Goal: Information Seeking & Learning: Understand process/instructions

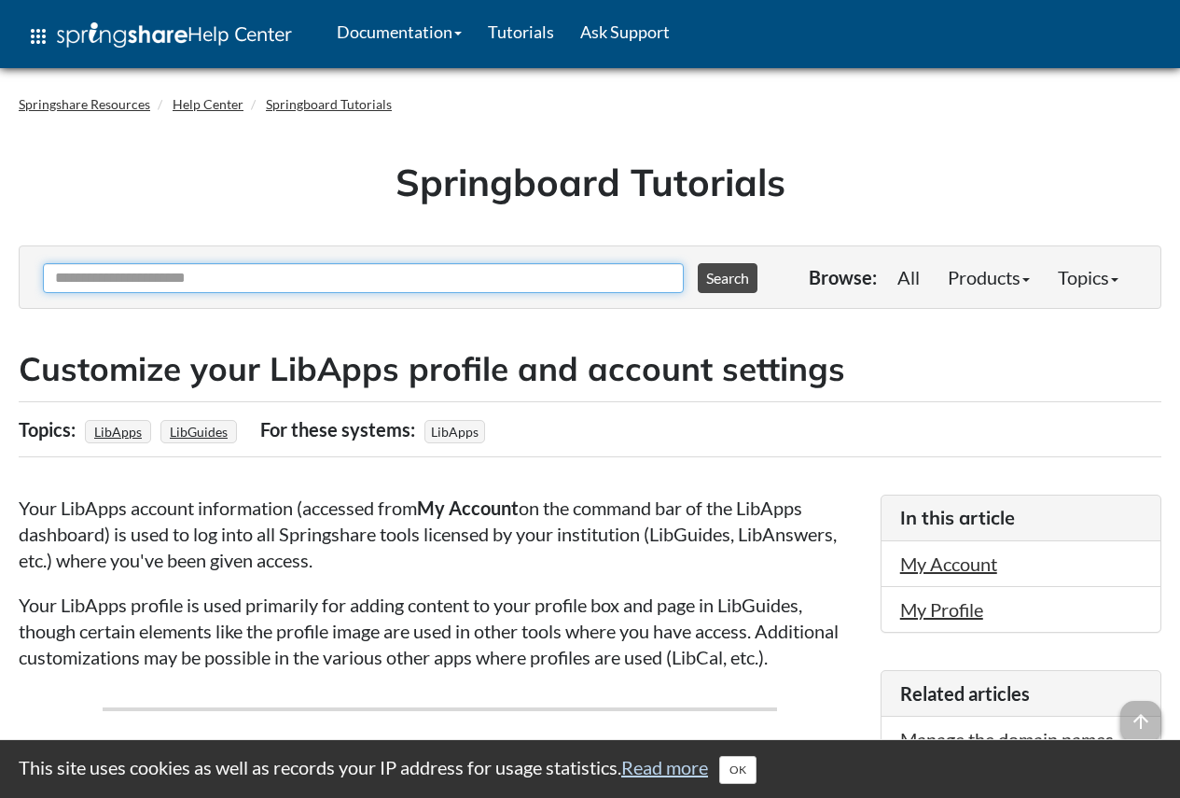
click at [526, 272] on input "Ask Another Question" at bounding box center [363, 278] width 641 height 30
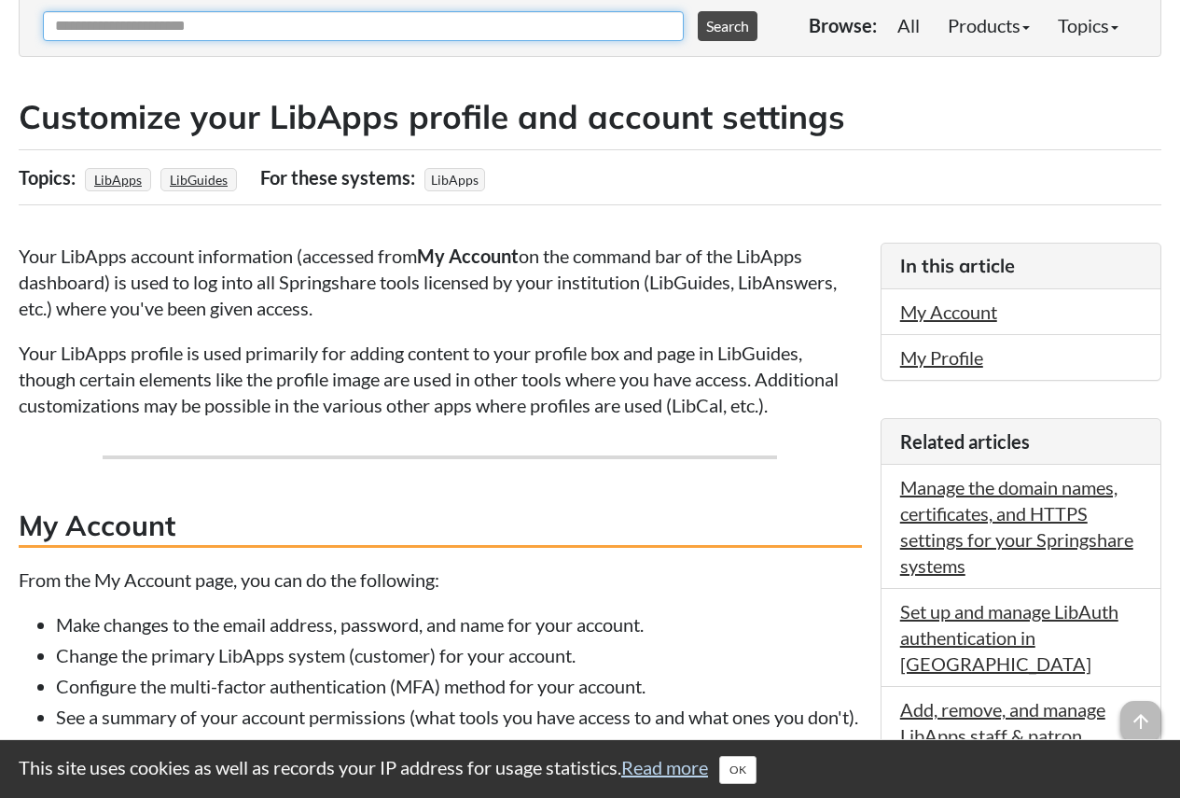
scroll to position [93, 0]
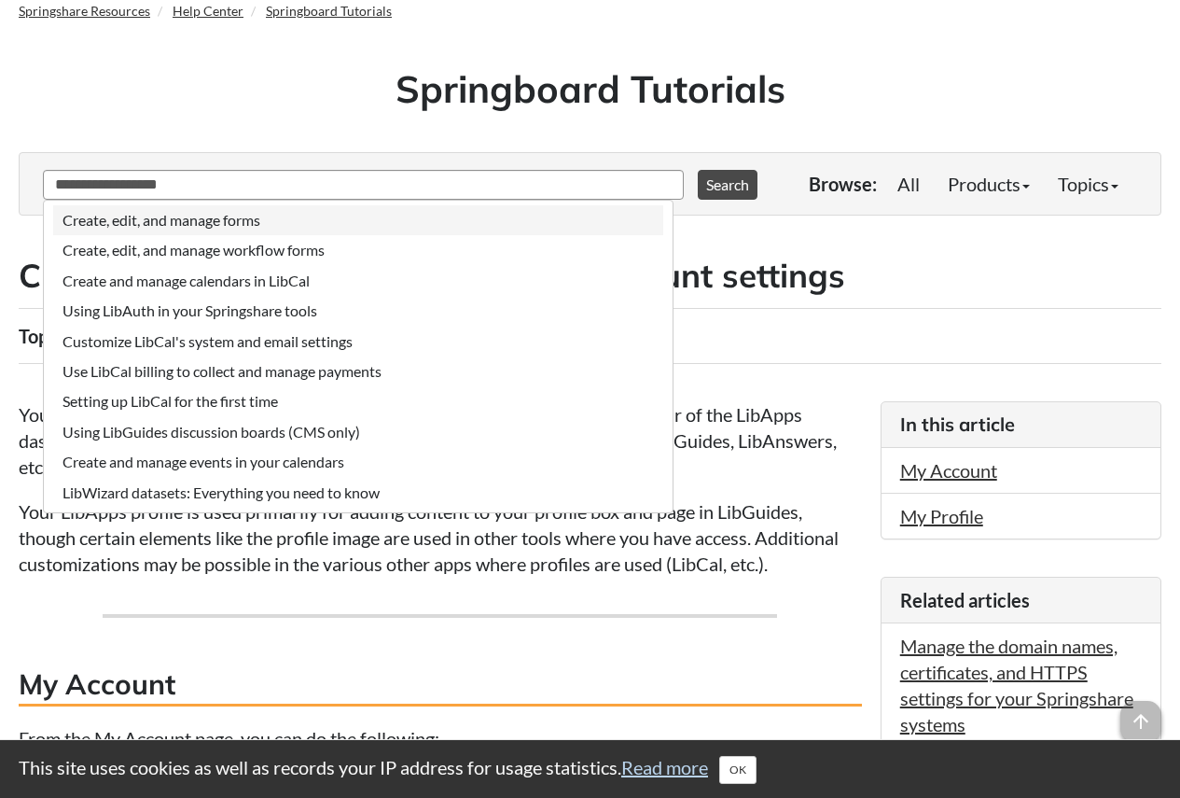
click at [370, 229] on li "Create, edit, and manage forms" at bounding box center [358, 220] width 610 height 30
type input "**********"
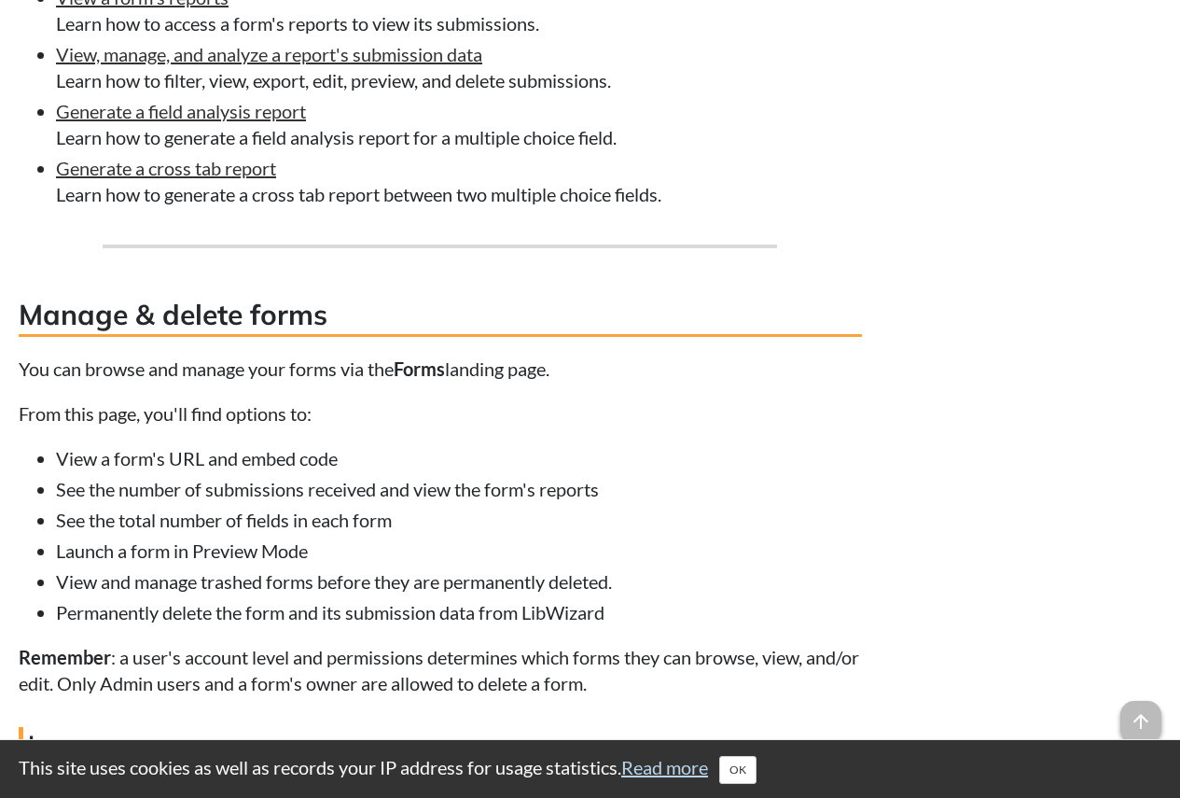
scroll to position [8022, 0]
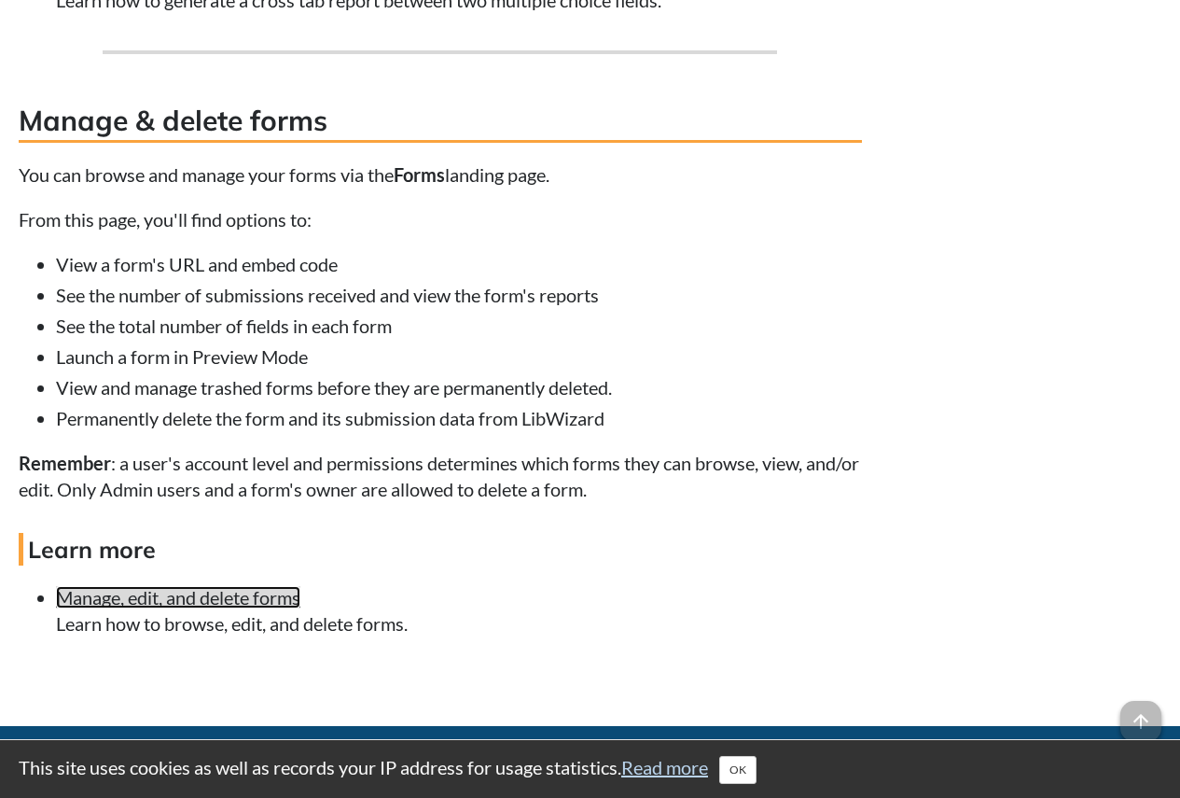
click at [257, 594] on link "Manage, edit, and delete forms" at bounding box center [178, 597] width 244 height 22
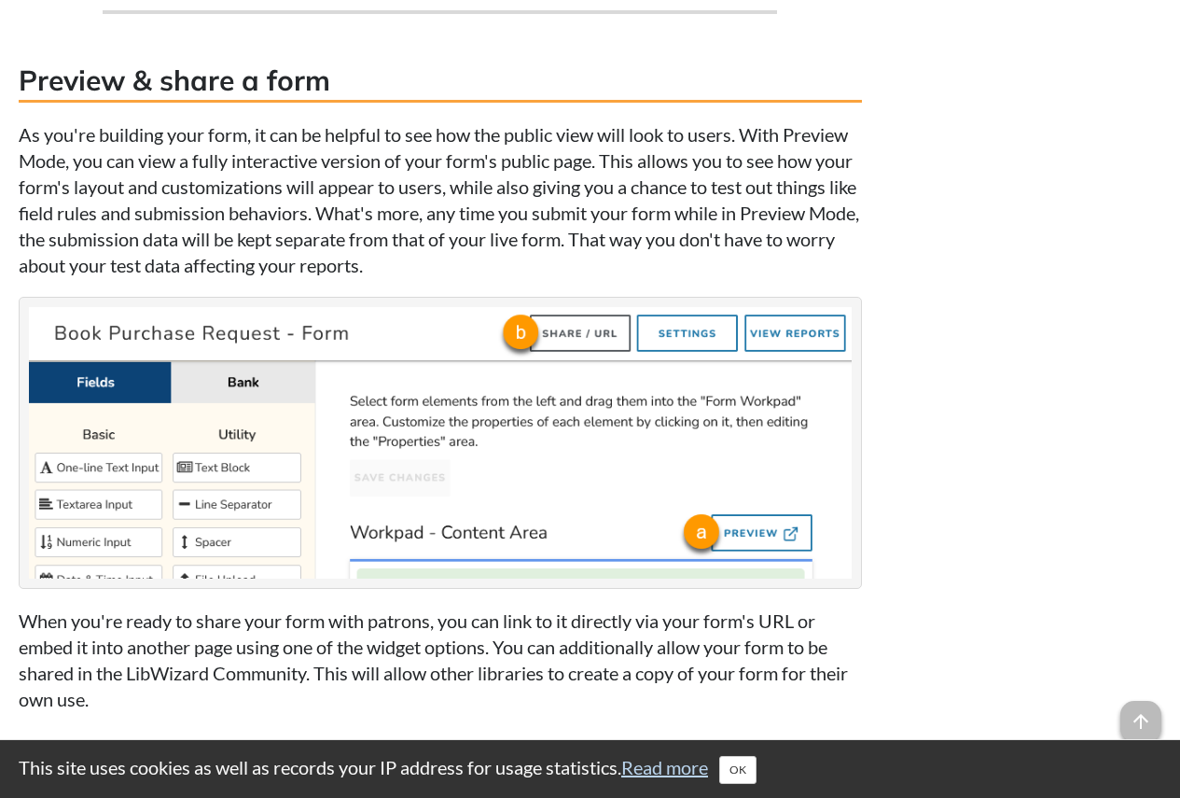
scroll to position [5849, 0]
